Goal: Find contact information: Obtain details needed to contact an individual or organization

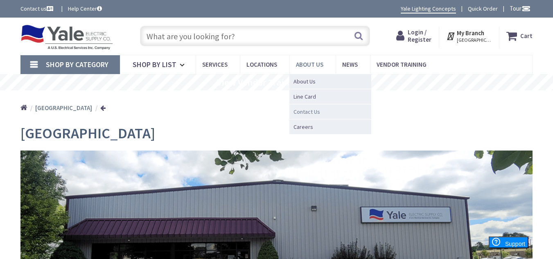
click at [312, 110] on span "Contact Us" at bounding box center [307, 112] width 27 height 8
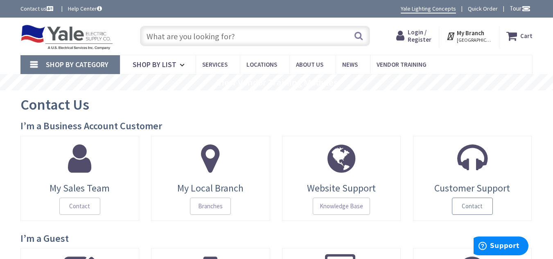
click at [482, 202] on span "Contact" at bounding box center [472, 206] width 41 height 17
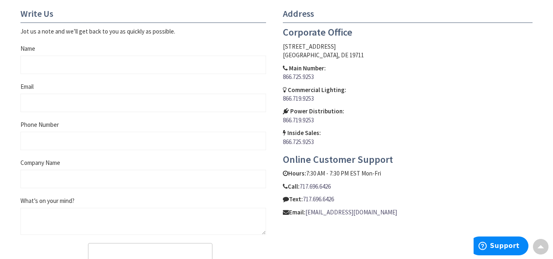
click at [316, 214] on link "[EMAIL_ADDRESS][DOMAIN_NAME]" at bounding box center [351, 212] width 92 height 9
